Goal: Information Seeking & Learning: Learn about a topic

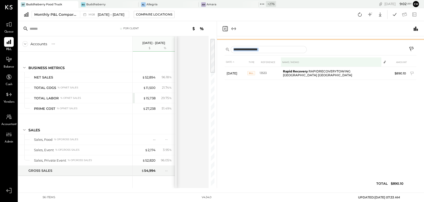
drag, startPoint x: 306, startPoint y: 105, endPoint x: 310, endPoint y: 66, distance: 38.5
click at [310, 66] on div "OPERATING EXPENSES CONTROLLABLE EXPENSES Repairs & Maintenance Repair & Mainten…" at bounding box center [320, 112] width 207 height 152
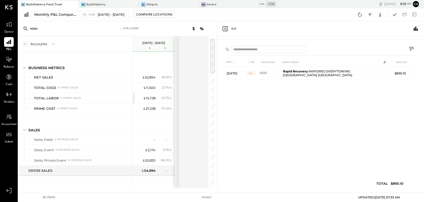
click at [259, 4] on icon at bounding box center [262, 4] width 7 height 7
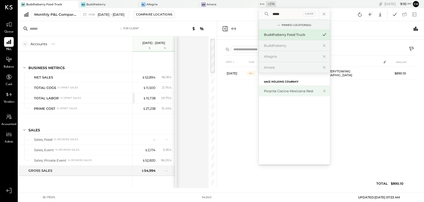
type input "*****"
click at [285, 89] on div "Picante Cocina Mexicana Rest" at bounding box center [291, 91] width 55 height 5
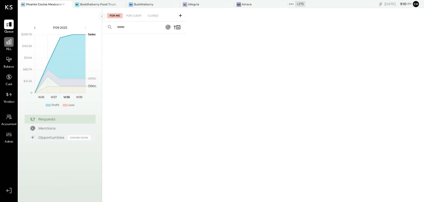
click at [9, 42] on icon at bounding box center [8, 41] width 5 height 5
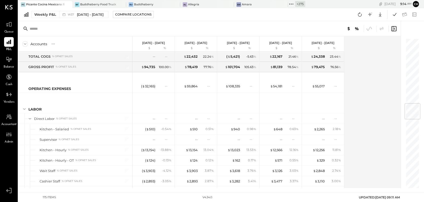
scroll to position [616, 0]
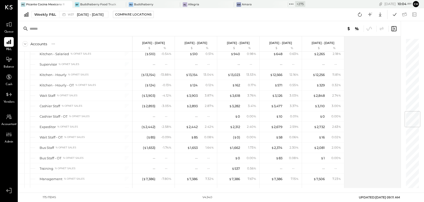
click at [67, 4] on icon at bounding box center [68, 5] width 6 height 6
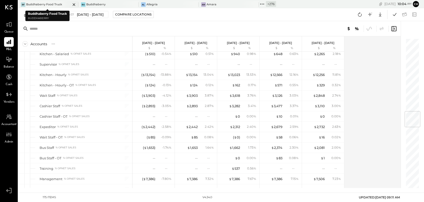
click at [73, 4] on icon at bounding box center [74, 4] width 3 height 3
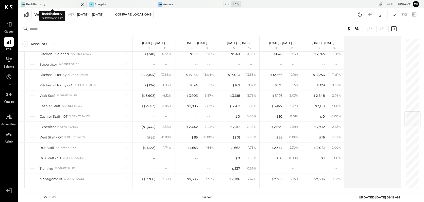
click at [82, 4] on icon at bounding box center [82, 4] width 3 height 3
click at [83, 4] on icon at bounding box center [82, 5] width 6 height 6
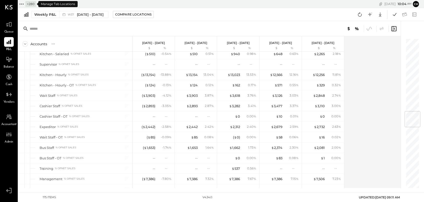
click at [22, 3] on icon at bounding box center [21, 4] width 7 height 7
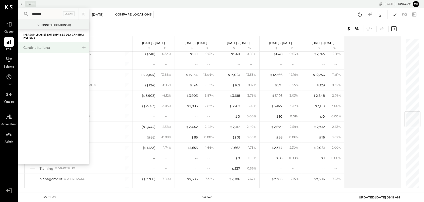
type input "*******"
click at [46, 46] on div "Cantina Italiana" at bounding box center [50, 47] width 55 height 5
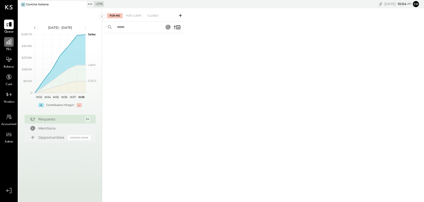
click at [10, 41] on icon at bounding box center [9, 42] width 7 height 7
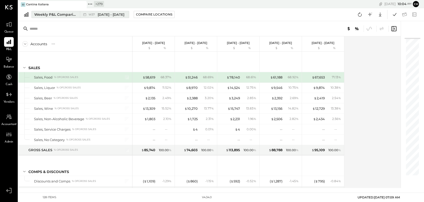
click at [58, 16] on div "Weekly P&L Comparison" at bounding box center [55, 14] width 43 height 5
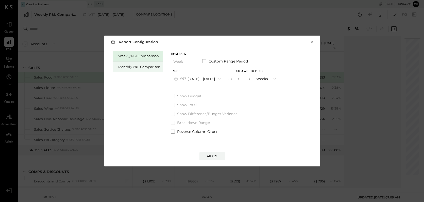
click at [124, 66] on div "Monthly P&L Comparison" at bounding box center [139, 66] width 42 height 5
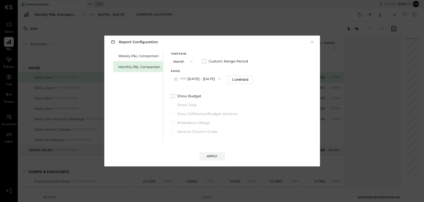
click at [205, 78] on button "M09 [DATE] - [DATE]" at bounding box center [198, 78] width 54 height 9
click at [205, 89] on span "[DATE] - [DATE]" at bounding box center [195, 90] width 24 height 4
click at [212, 157] on div "Apply" at bounding box center [212, 156] width 11 height 4
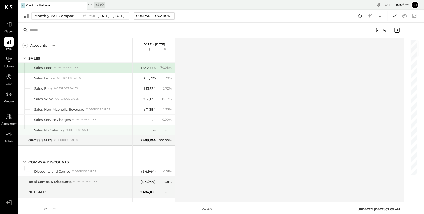
scroll to position [3, 0]
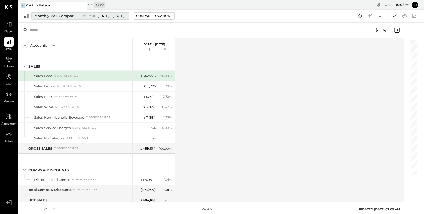
click at [55, 14] on div "Monthly P&L Comparison" at bounding box center [55, 15] width 43 height 5
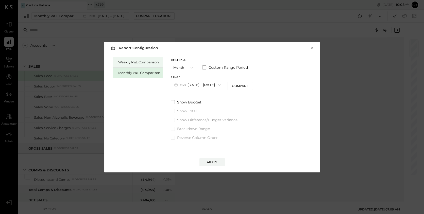
click at [139, 62] on div "Weekly P&L Comparison" at bounding box center [139, 62] width 42 height 5
click at [198, 84] on button "W38 [DATE] - [DATE]" at bounding box center [198, 84] width 54 height 9
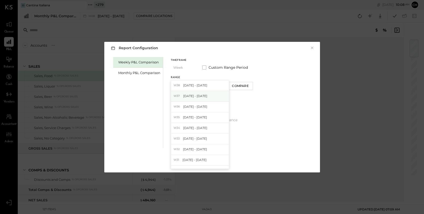
click at [201, 98] on div "W37 [DATE] - [DATE]" at bounding box center [200, 96] width 58 height 11
click at [219, 164] on button "Apply" at bounding box center [212, 162] width 25 height 8
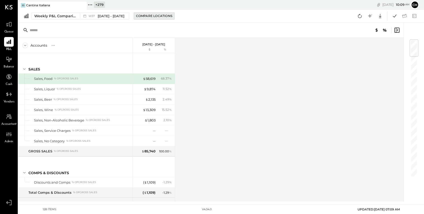
click at [153, 17] on div "Compare Locations" at bounding box center [154, 16] width 36 height 4
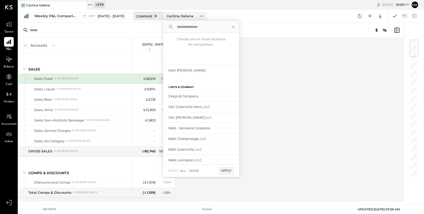
click at [154, 16] on icon at bounding box center [155, 16] width 3 height 3
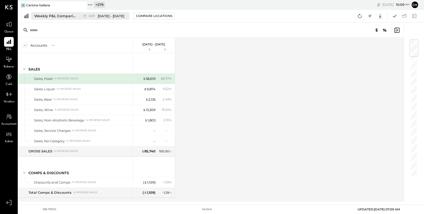
click at [66, 14] on div "Weekly P&L Comparison" at bounding box center [55, 15] width 43 height 5
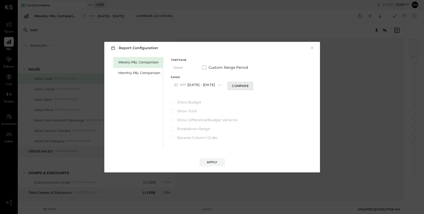
click at [240, 86] on div "Compare" at bounding box center [240, 86] width 17 height 4
click at [248, 84] on icon "button" at bounding box center [249, 84] width 3 height 3
type input "*"
click at [216, 162] on div "Apply" at bounding box center [212, 162] width 11 height 4
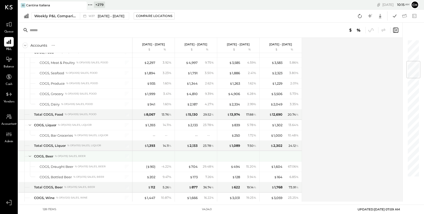
scroll to position [140, 0]
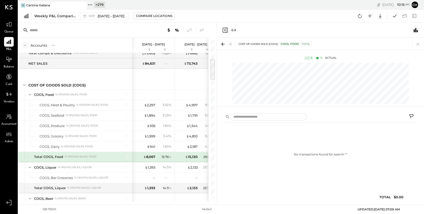
click at [225, 30] on icon "Close panel" at bounding box center [225, 30] width 6 height 6
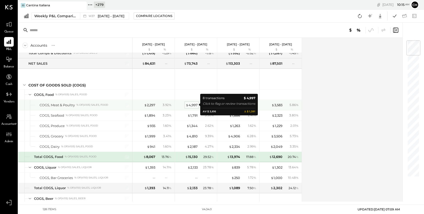
click at [194, 104] on div "$ 4,997" at bounding box center [192, 105] width 12 height 5
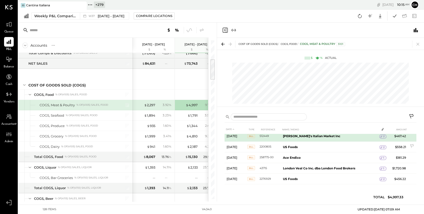
scroll to position [36, 0]
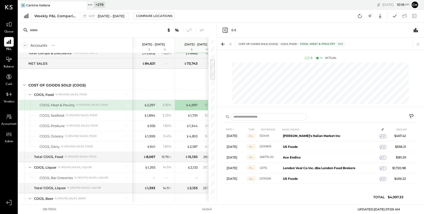
click at [225, 31] on icon "Close panel" at bounding box center [225, 30] width 6 height 6
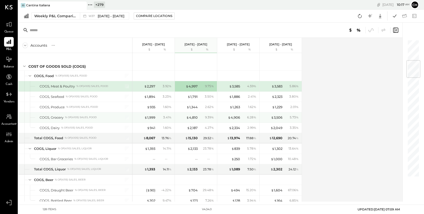
scroll to position [177, 0]
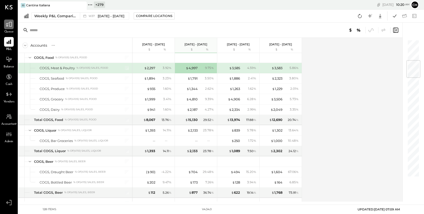
click at [12, 23] on div at bounding box center [9, 25] width 10 height 10
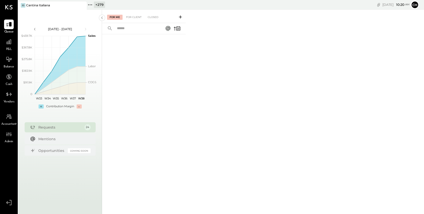
click at [182, 18] on icon at bounding box center [180, 16] width 5 height 5
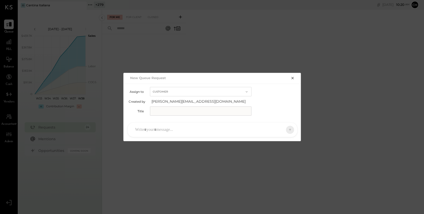
click at [190, 91] on button "Customer" at bounding box center [201, 91] width 102 height 9
click at [189, 103] on div "Accountant" at bounding box center [200, 100] width 101 height 9
click at [189, 112] on input "text" at bounding box center [201, 111] width 102 height 9
type input "**********"
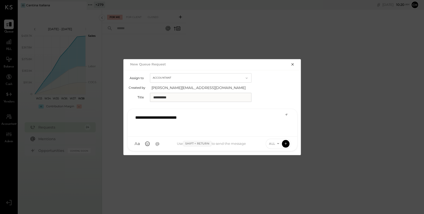
click at [293, 64] on icon "button" at bounding box center [292, 64] width 2 height 2
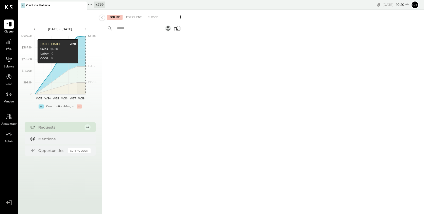
click at [181, 17] on icon at bounding box center [180, 16] width 5 height 5
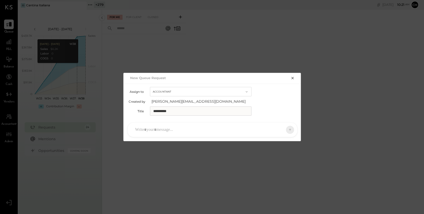
click at [184, 133] on div at bounding box center [208, 129] width 150 height 11
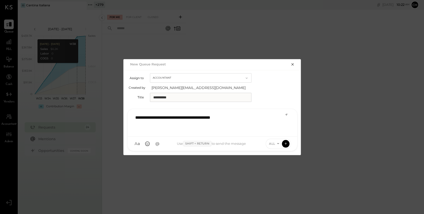
click at [292, 64] on icon "button" at bounding box center [292, 64] width 2 height 2
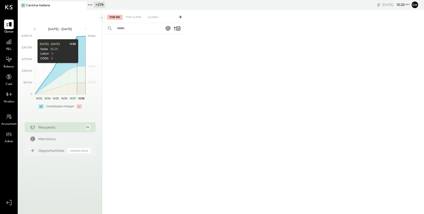
click at [181, 17] on icon at bounding box center [180, 16] width 5 height 5
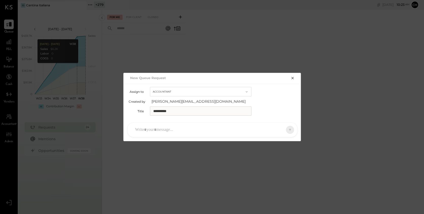
click at [235, 90] on button "Accountant" at bounding box center [201, 91] width 102 height 9
click at [292, 79] on icon "button" at bounding box center [293, 78] width 4 height 4
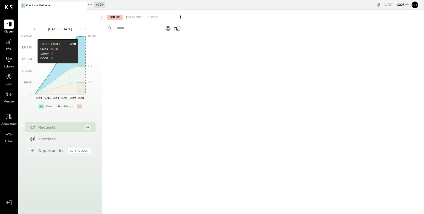
click at [180, 17] on icon at bounding box center [180, 16] width 3 height 3
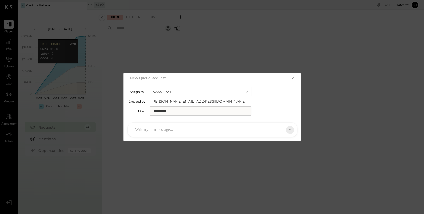
click at [294, 78] on icon "button" at bounding box center [293, 78] width 4 height 4
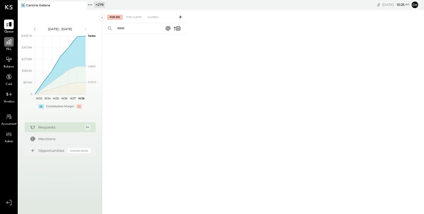
click at [10, 43] on icon at bounding box center [9, 42] width 7 height 7
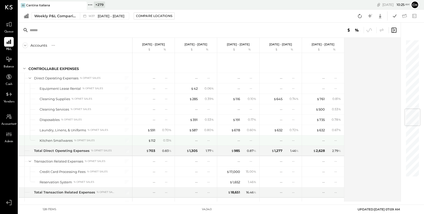
scroll to position [587, 0]
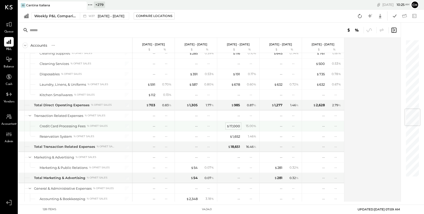
click at [235, 125] on div "$ 17,000" at bounding box center [233, 126] width 13 height 5
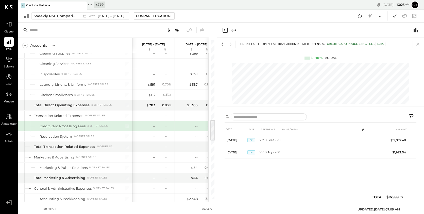
click at [225, 28] on icon "Close panel" at bounding box center [225, 30] width 5 height 5
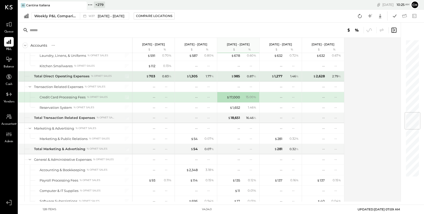
scroll to position [635, 0]
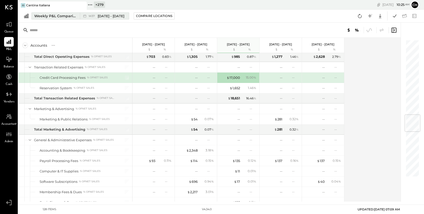
click at [69, 16] on div "Weekly P&L Comparison" at bounding box center [55, 15] width 43 height 5
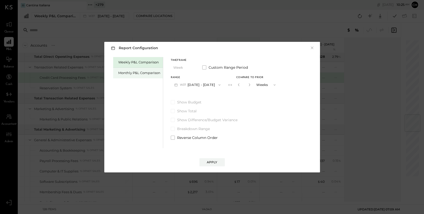
click at [144, 72] on div "Monthly P&L Comparison" at bounding box center [139, 73] width 42 height 5
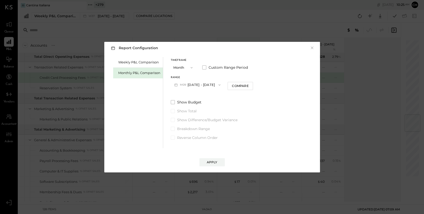
click at [194, 83] on button "M09 [DATE] - [DATE]" at bounding box center [198, 84] width 54 height 9
click at [197, 95] on span "[DATE] - [DATE]" at bounding box center [195, 96] width 24 height 4
click at [209, 160] on div "Apply" at bounding box center [212, 162] width 11 height 4
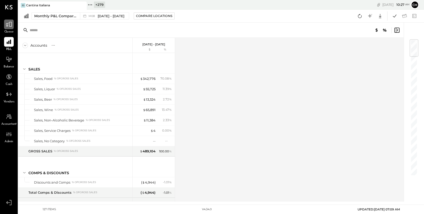
click at [9, 26] on icon at bounding box center [9, 24] width 7 height 7
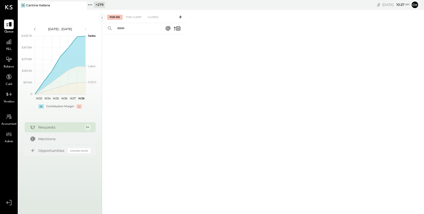
click at [181, 16] on icon at bounding box center [180, 16] width 5 height 5
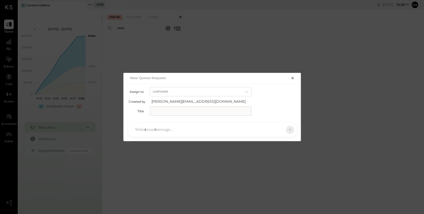
click at [178, 92] on button "Customer" at bounding box center [201, 91] width 102 height 9
click at [179, 102] on div "Accountant" at bounding box center [200, 100] width 101 height 9
click at [185, 111] on input "text" at bounding box center [201, 111] width 102 height 9
type input "**********"
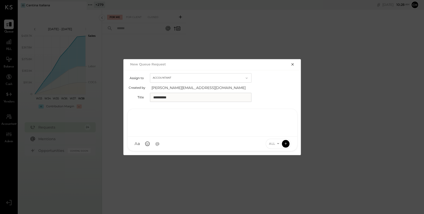
click at [171, 131] on div at bounding box center [212, 122] width 159 height 20
click at [292, 65] on icon "button" at bounding box center [292, 64] width 2 height 2
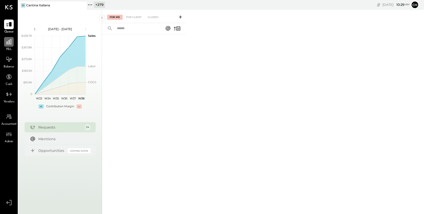
click at [10, 43] on icon at bounding box center [9, 42] width 7 height 7
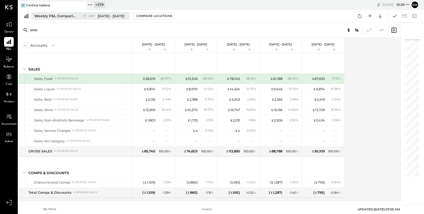
click at [68, 17] on div "Weekly P&L Comparison" at bounding box center [55, 15] width 43 height 5
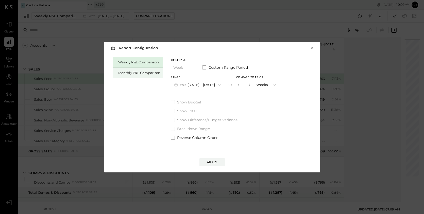
click at [138, 74] on div "Monthly P&L Comparison" at bounding box center [139, 73] width 42 height 5
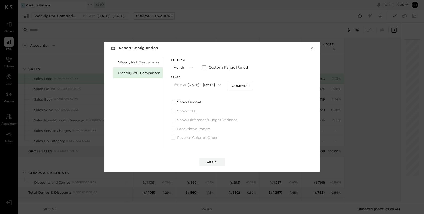
click at [199, 85] on button "M09 [DATE] - [DATE]" at bounding box center [198, 84] width 54 height 9
click at [199, 96] on span "[DATE] - [DATE]" at bounding box center [195, 96] width 24 height 4
click at [212, 164] on div "Apply" at bounding box center [212, 162] width 11 height 4
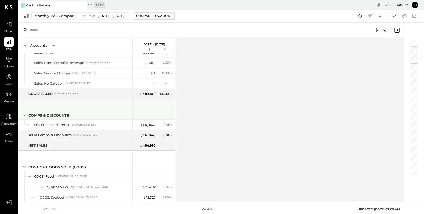
scroll to position [73, 0]
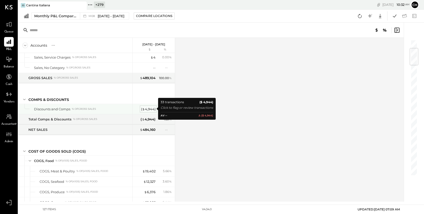
click at [151, 108] on div "( $ 4,944 )" at bounding box center [148, 109] width 14 height 5
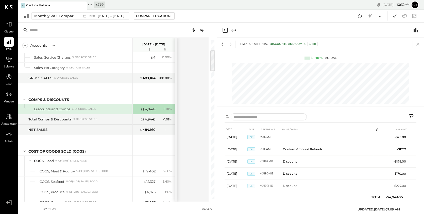
scroll to position [119, 0]
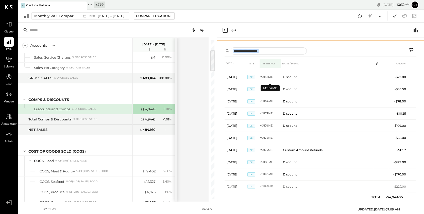
drag, startPoint x: 277, startPoint y: 107, endPoint x: 271, endPoint y: 60, distance: 48.1
click at [271, 60] on div "Comps & Discounts Discounts and Comps 4500 $ % Actual DATE TYPE REFERENCE NAME …" at bounding box center [320, 120] width 207 height 164
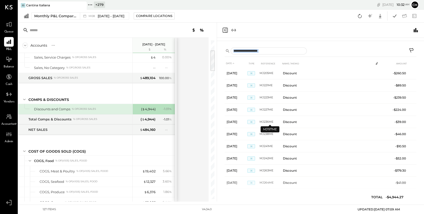
scroll to position [285, 0]
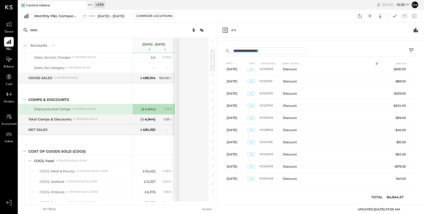
click at [224, 28] on icon "Close panel" at bounding box center [225, 30] width 6 height 6
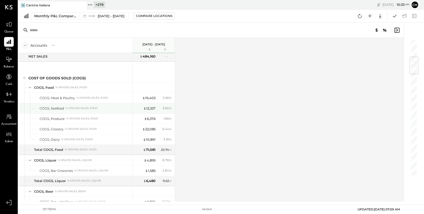
scroll to position [148, 0]
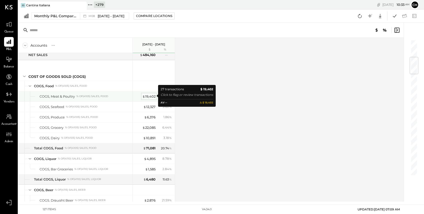
click at [151, 96] on div "$ 19,402" at bounding box center [148, 96] width 13 height 5
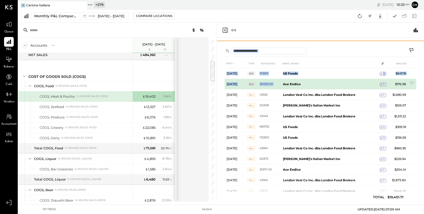
drag, startPoint x: 286, startPoint y: 107, endPoint x: 285, endPoint y: 80, distance: 26.4
click at [285, 80] on div "COST OF GOODS SOLD (COGS) COGS, Food COGS, Meat & Poultry 5101 $ % Actual DATE …" at bounding box center [320, 120] width 207 height 164
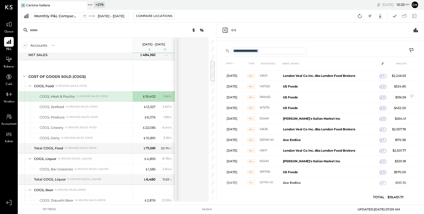
scroll to position [172, 0]
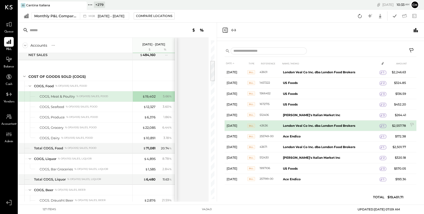
click at [384, 126] on div "1" at bounding box center [383, 126] width 7 height 4
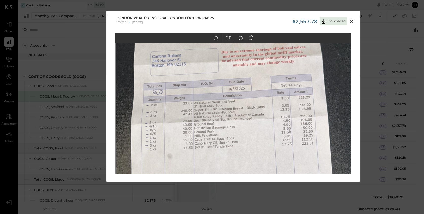
drag, startPoint x: 267, startPoint y: 111, endPoint x: 268, endPoint y: 147, distance: 36.1
click at [268, 146] on img at bounding box center [235, 118] width 236 height 419
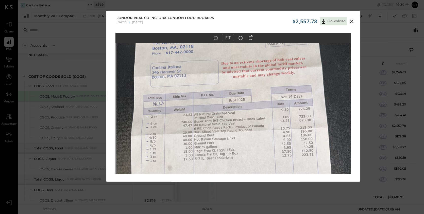
click at [352, 21] on icon at bounding box center [352, 22] width 4 height 4
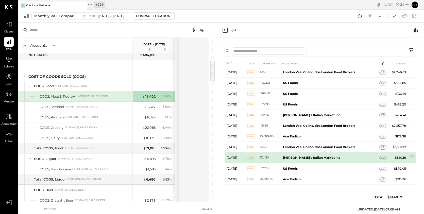
click at [382, 157] on icon at bounding box center [382, 158] width 4 height 4
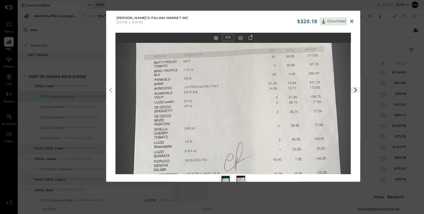
drag, startPoint x: 271, startPoint y: 97, endPoint x: 270, endPoint y: 69, distance: 28.2
click at [270, 69] on img at bounding box center [233, 71] width 236 height 419
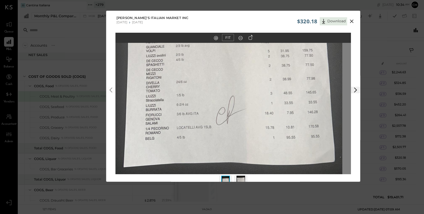
drag, startPoint x: 281, startPoint y: 127, endPoint x: 273, endPoint y: 84, distance: 44.7
click at [273, 84] on img at bounding box center [225, 24] width 236 height 419
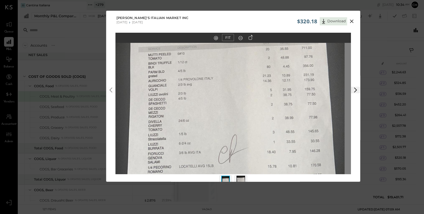
drag, startPoint x: 273, startPoint y: 84, endPoint x: 276, endPoint y: 125, distance: 42.0
click at [276, 125] on img at bounding box center [227, 63] width 236 height 419
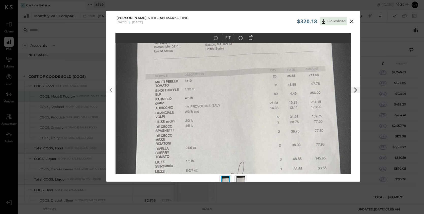
drag, startPoint x: 268, startPoint y: 95, endPoint x: 275, endPoint y: 120, distance: 25.8
click at [275, 120] on img at bounding box center [234, 90] width 236 height 419
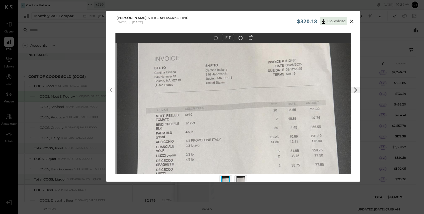
drag, startPoint x: 191, startPoint y: 81, endPoint x: 192, endPoint y: 114, distance: 33.3
click at [192, 114] on img at bounding box center [235, 124] width 236 height 419
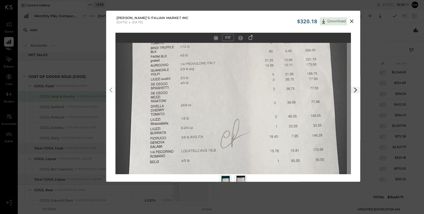
drag, startPoint x: 226, startPoint y: 131, endPoint x: 221, endPoint y: 50, distance: 81.7
click at [221, 51] on img at bounding box center [229, 48] width 236 height 419
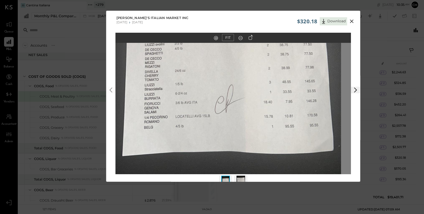
drag, startPoint x: 238, startPoint y: 124, endPoint x: 235, endPoint y: 105, distance: 20.1
click at [235, 105] on img at bounding box center [224, 13] width 236 height 419
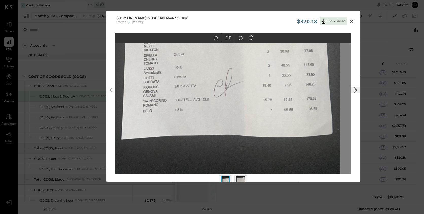
drag, startPoint x: 307, startPoint y: 111, endPoint x: 306, endPoint y: 94, distance: 16.5
click at [242, 178] on img at bounding box center [241, 181] width 9 height 11
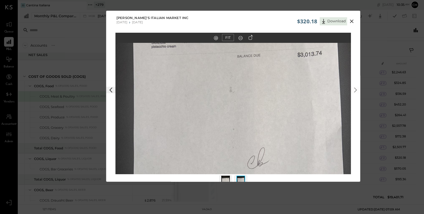
click at [223, 179] on img at bounding box center [225, 181] width 9 height 11
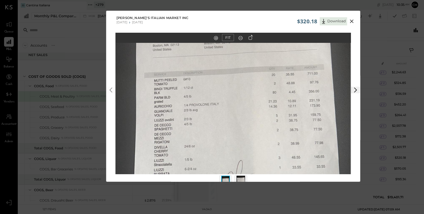
drag, startPoint x: 279, startPoint y: 118, endPoint x: 283, endPoint y: 100, distance: 17.9
click at [279, 102] on img at bounding box center [233, 89] width 236 height 419
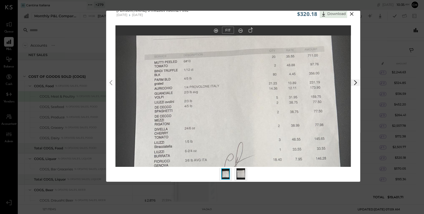
scroll to position [11, 0]
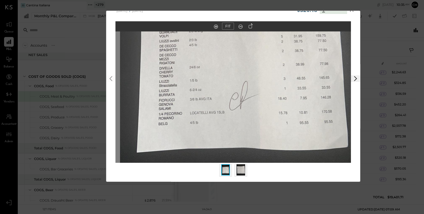
drag, startPoint x: 278, startPoint y: 106, endPoint x: 284, endPoint y: 62, distance: 43.8
click at [284, 62] on img at bounding box center [238, 9] width 236 height 419
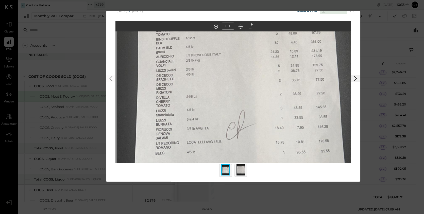
drag, startPoint x: 316, startPoint y: 67, endPoint x: 313, endPoint y: 96, distance: 30.1
click at [313, 96] on img at bounding box center [235, 39] width 236 height 419
click at [353, 11] on icon at bounding box center [352, 10] width 6 height 6
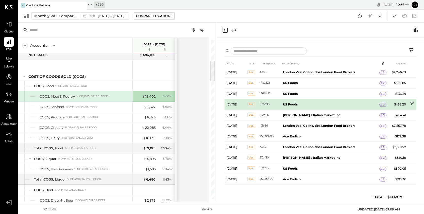
click at [412, 102] on icon at bounding box center [412, 104] width 5 height 5
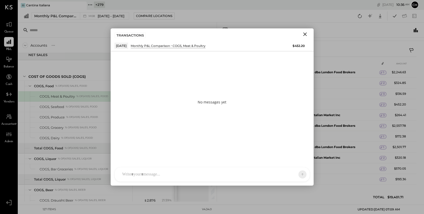
click at [200, 169] on div at bounding box center [212, 175] width 195 height 14
click at [200, 174] on div "TP [PERSON_NAME] [PERSON_NAME] [PERSON_NAME] [PERSON_NAME] G gomesrobert21 AR […" at bounding box center [213, 161] width 196 height 42
drag, startPoint x: 164, startPoint y: 150, endPoint x: 117, endPoint y: 145, distance: 47.0
click at [117, 145] on div "**********" at bounding box center [212, 154] width 195 height 28
click at [303, 34] on icon "Close" at bounding box center [305, 34] width 6 height 6
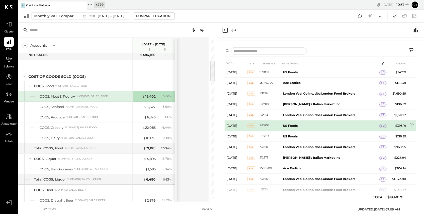
scroll to position [0, 0]
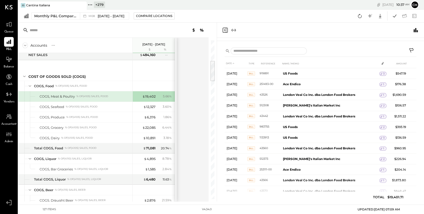
click at [226, 30] on icon "Close panel" at bounding box center [225, 30] width 6 height 6
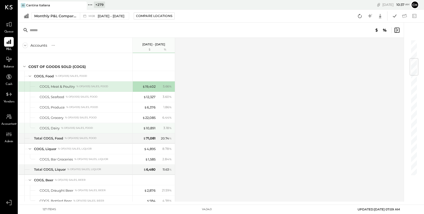
scroll to position [168, 0]
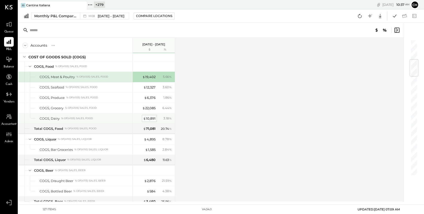
click at [154, 117] on div "$ 10,891" at bounding box center [149, 118] width 12 height 5
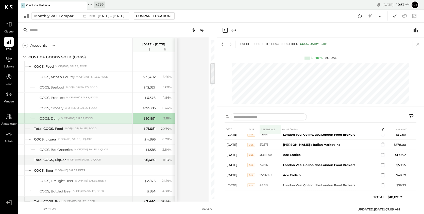
scroll to position [78, 0]
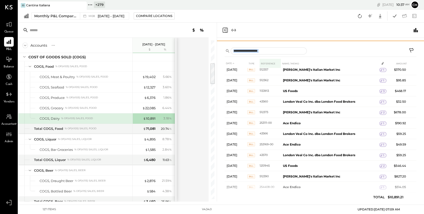
drag, startPoint x: 266, startPoint y: 107, endPoint x: 267, endPoint y: 61, distance: 46.2
click at [267, 61] on div "COST OF GOODS SOLD (COGS) COGS, Food COGS, Dairy 5106 $ % Actual DATE TYPE REFE…" at bounding box center [320, 120] width 207 height 164
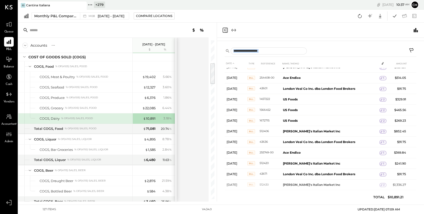
scroll to position [187, 0]
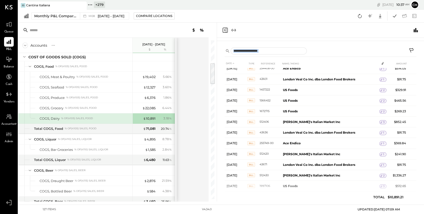
click at [224, 30] on icon "Close panel" at bounding box center [225, 30] width 6 height 6
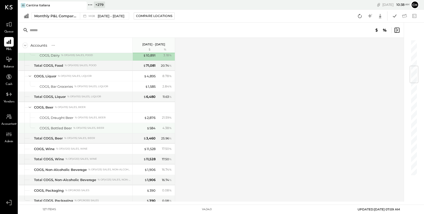
scroll to position [244, 0]
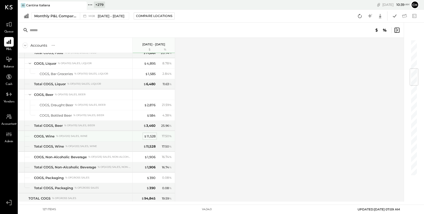
click at [148, 135] on div "$ 11,528" at bounding box center [150, 136] width 12 height 5
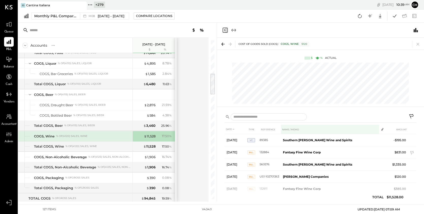
scroll to position [1, 0]
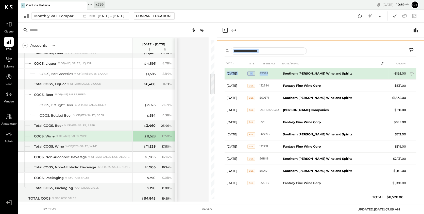
drag, startPoint x: 298, startPoint y: 107, endPoint x: 292, endPoint y: 69, distance: 38.2
click at [292, 69] on div "COST OF GOODS SOLD (COGS) COGS, Wine 5120 $ % Actual DATE TYPE REFERENCE NAME /…" at bounding box center [320, 120] width 207 height 164
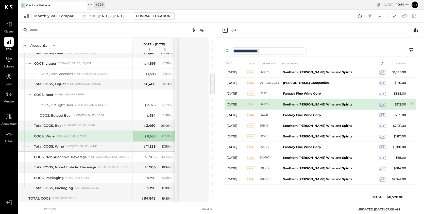
scroll to position [24, 0]
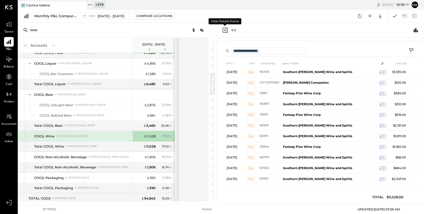
click at [224, 30] on icon "Close panel" at bounding box center [225, 30] width 6 height 6
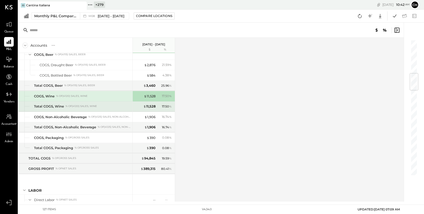
scroll to position [291, 0]
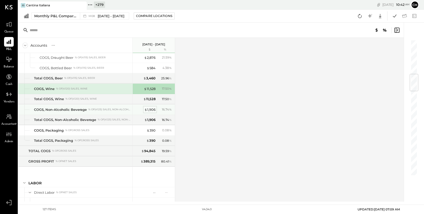
click at [153, 109] on div "$ 1,906" at bounding box center [149, 109] width 11 height 5
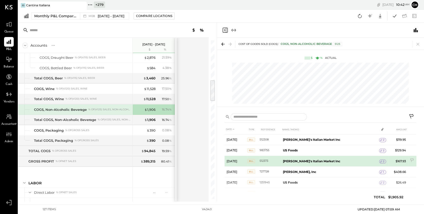
scroll to position [20, 0]
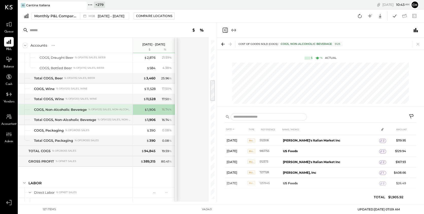
click at [224, 28] on icon "Close panel" at bounding box center [225, 30] width 6 height 6
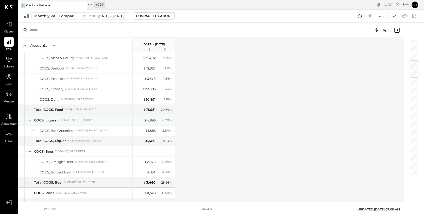
scroll to position [178, 0]
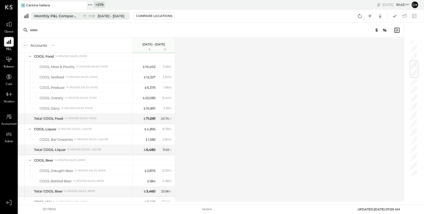
click at [49, 14] on div "Monthly P&L Comparison" at bounding box center [55, 15] width 43 height 5
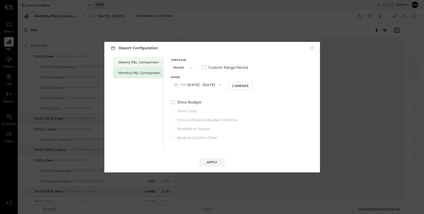
click at [132, 63] on div "Weekly P&L Comparison" at bounding box center [139, 62] width 42 height 5
click at [218, 85] on icon "button" at bounding box center [220, 85] width 4 height 4
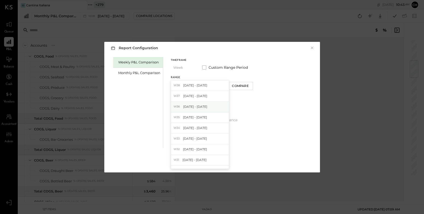
click at [210, 105] on div "W36 [DATE] - [DATE]" at bounding box center [200, 107] width 58 height 11
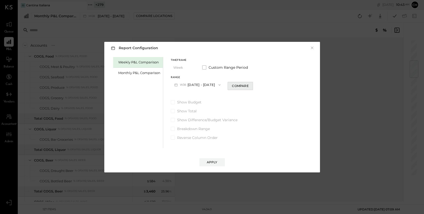
click at [232, 88] on div "Compare" at bounding box center [240, 86] width 17 height 4
click at [248, 85] on button "button" at bounding box center [250, 85] width 4 height 6
type input "*"
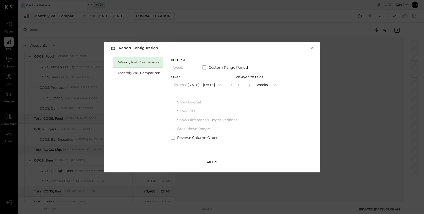
click at [216, 162] on div "Apply" at bounding box center [212, 162] width 11 height 4
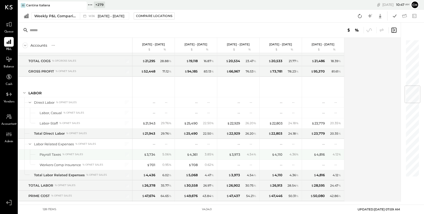
scroll to position [392, 0]
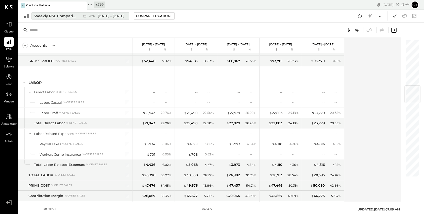
click at [68, 18] on div "Weekly P&L Comparison" at bounding box center [55, 15] width 43 height 5
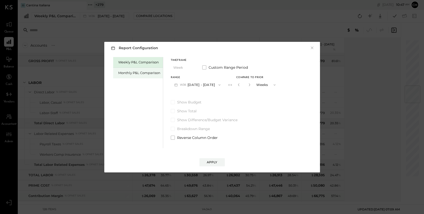
click at [137, 74] on div "Monthly P&L Comparison" at bounding box center [139, 73] width 42 height 5
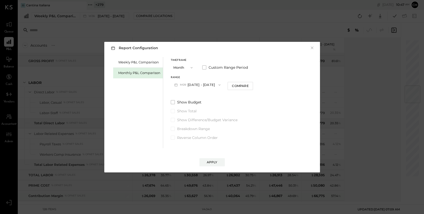
click at [189, 84] on button "M09 [DATE] - [DATE]" at bounding box center [198, 84] width 54 height 9
click at [194, 96] on span "[DATE] - [DATE]" at bounding box center [195, 96] width 24 height 4
click at [234, 86] on div "Compare" at bounding box center [240, 86] width 17 height 4
click at [248, 85] on icon "button" at bounding box center [249, 84] width 3 height 3
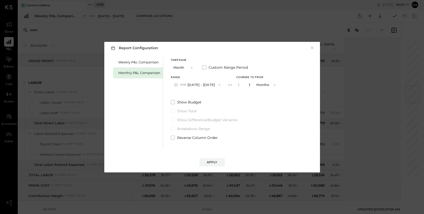
type input "*"
click at [213, 162] on div "Apply" at bounding box center [212, 162] width 11 height 4
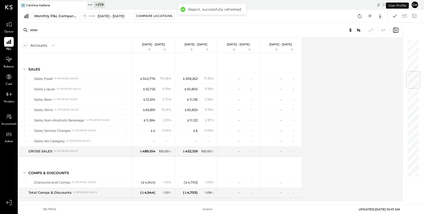
scroll to position [268, 0]
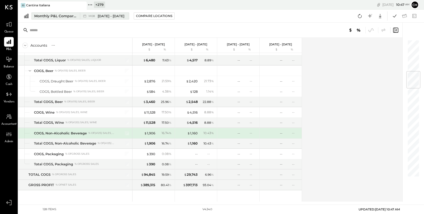
click at [79, 16] on button "Monthly P&L Comparison M08 [DATE] - [DATE]" at bounding box center [80, 15] width 98 height 7
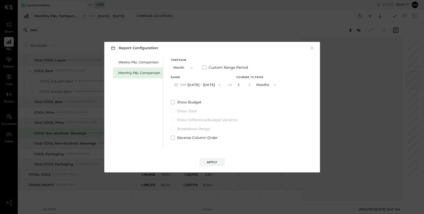
click at [237, 85] on icon "button" at bounding box center [238, 84] width 3 height 3
type input "*"
click at [237, 85] on icon "button" at bounding box center [238, 84] width 3 height 3
click at [213, 161] on div "Apply" at bounding box center [212, 162] width 11 height 4
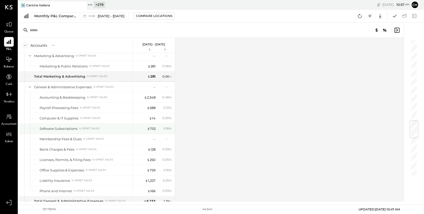
scroll to position [693, 0]
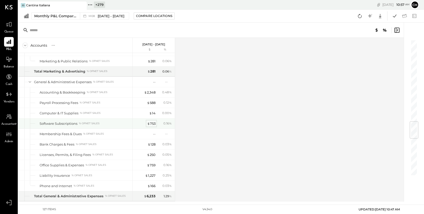
click at [151, 122] on div "$ 753" at bounding box center [151, 123] width 8 height 5
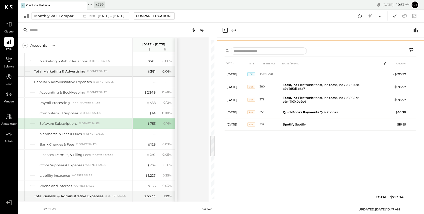
drag, startPoint x: 301, startPoint y: 108, endPoint x: 301, endPoint y: 47, distance: 60.4
click at [301, 47] on div "CONTROLLABLE EXPENSES General & Administrative Expenses Software Subscriptions …" at bounding box center [320, 120] width 207 height 164
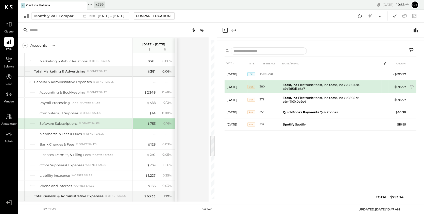
click at [402, 87] on td "$695.97" at bounding box center [399, 86] width 20 height 13
click at [352, 87] on td "Toast, Inc Electronic toast, inc toast, inc xx0804 st-a9d7d5d3b6a7" at bounding box center [331, 86] width 101 height 13
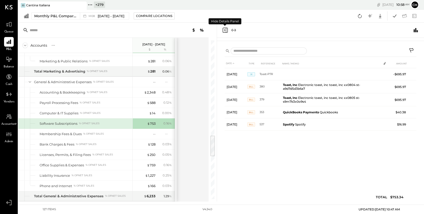
click at [224, 31] on icon "Close panel" at bounding box center [225, 30] width 6 height 6
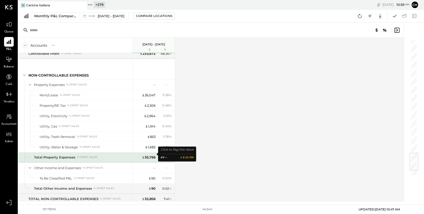
scroll to position [962, 0]
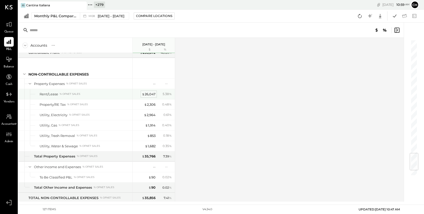
click at [149, 92] on div "$ 26,047" at bounding box center [149, 94] width 14 height 5
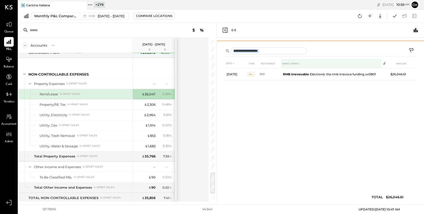
drag, startPoint x: 290, startPoint y: 107, endPoint x: 291, endPoint y: 67, distance: 40.9
click at [291, 67] on div "NON-CONTROLLABLE EXPENSES Property Expenses Rent/Lease 7105 $ % Actual DATE TYP…" at bounding box center [320, 120] width 207 height 164
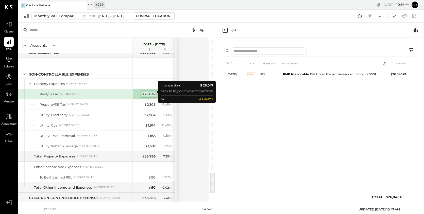
click at [144, 92] on div "$ 26,047" at bounding box center [149, 94] width 14 height 5
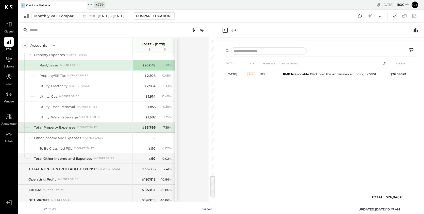
scroll to position [1005, 0]
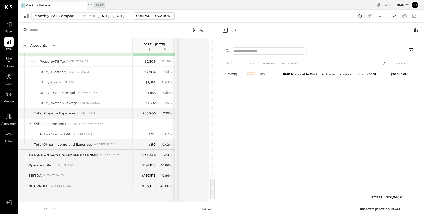
click at [225, 30] on icon "Close panel" at bounding box center [225, 30] width 6 height 6
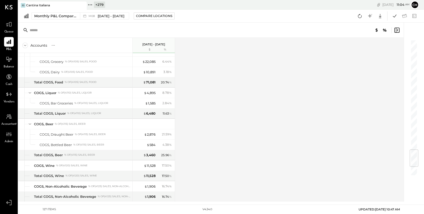
scroll to position [932, 0]
